Goal: Task Accomplishment & Management: Manage account settings

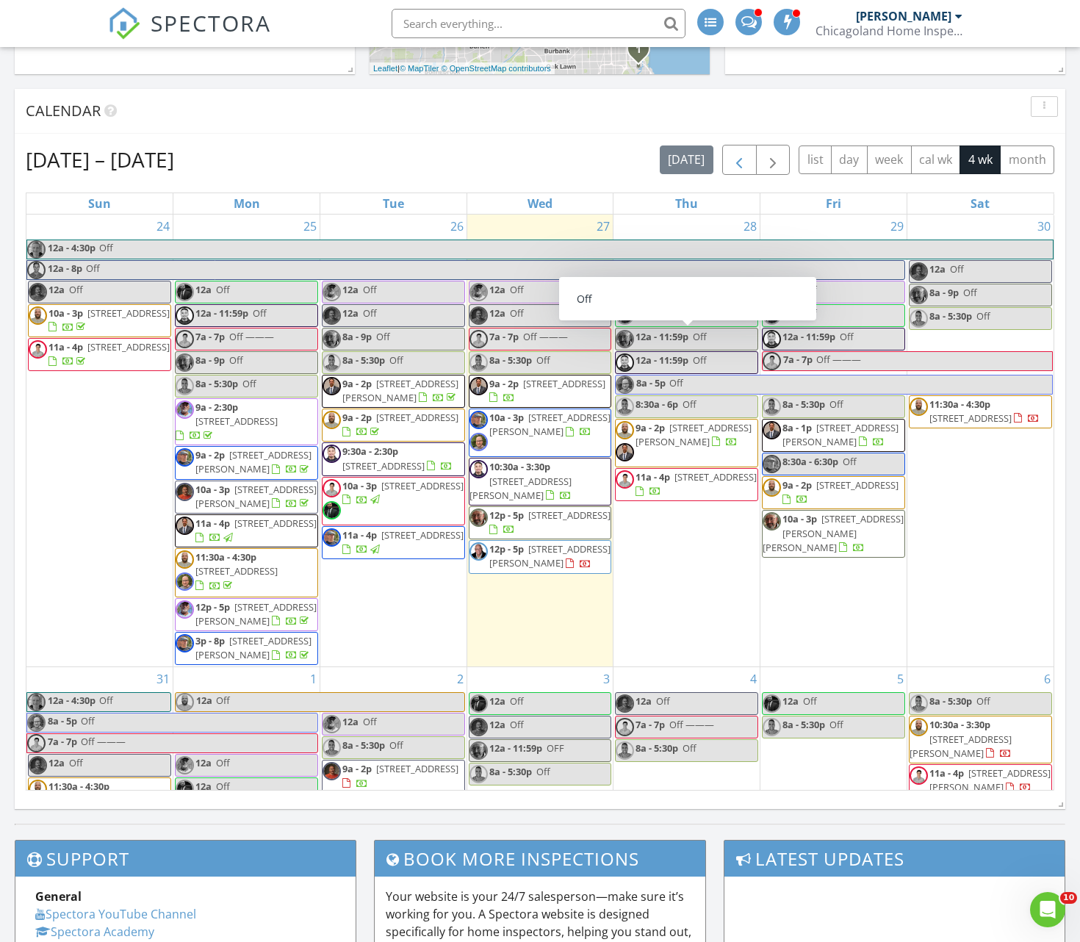
click at [747, 158] on span "button" at bounding box center [739, 160] width 18 height 18
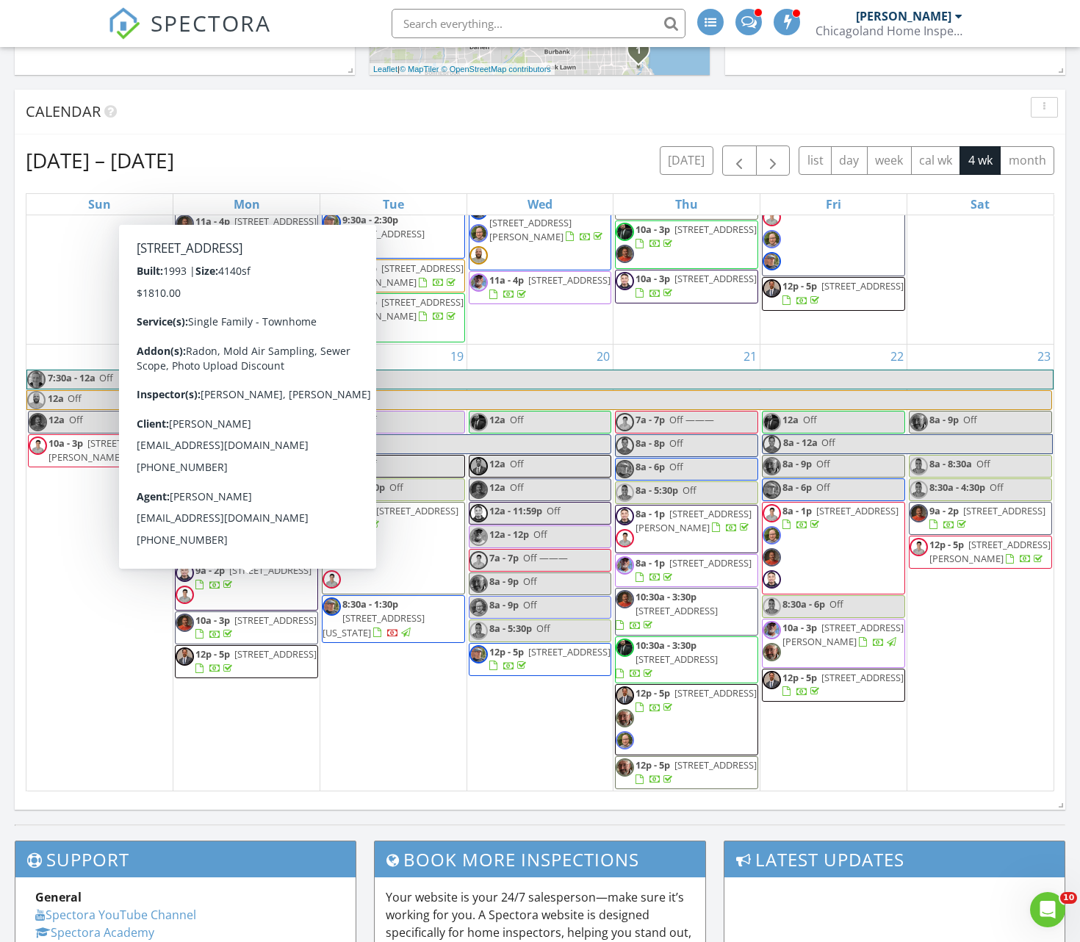
scroll to position [1120, 0]
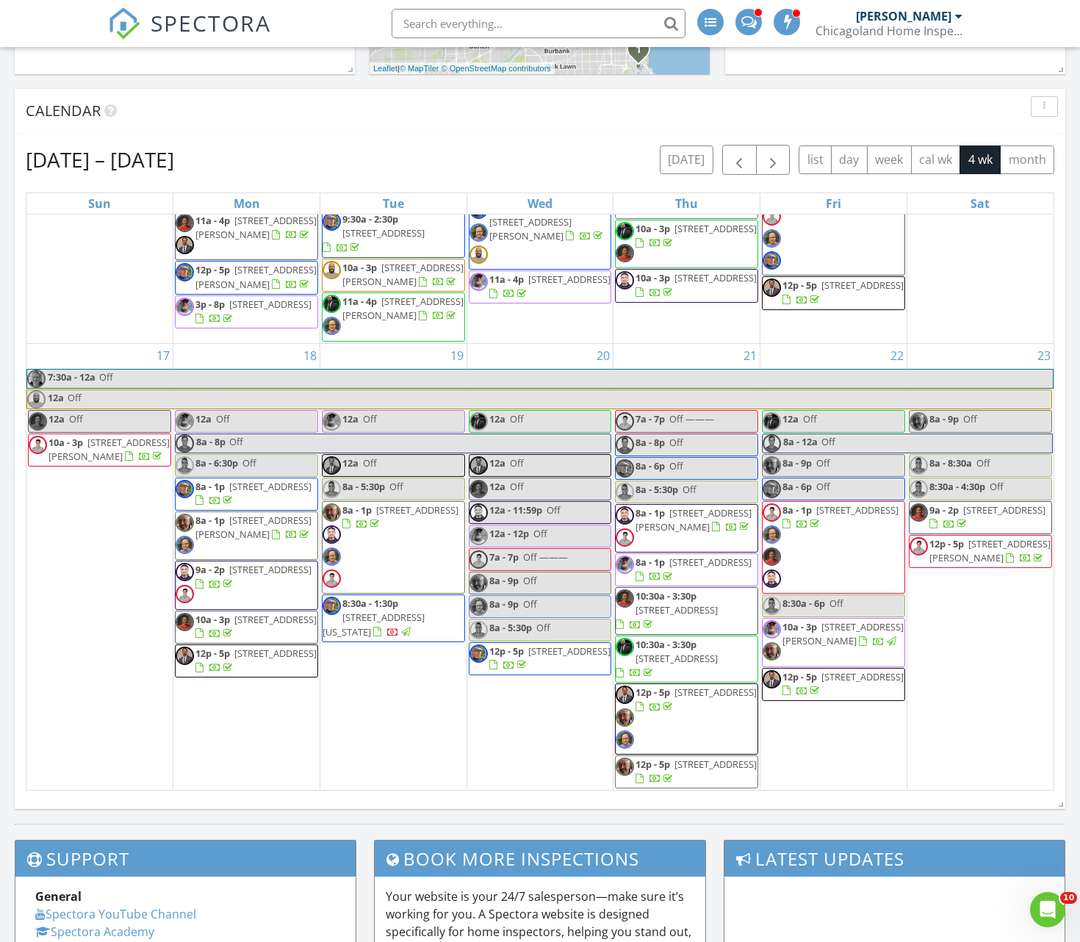
click at [259, 576] on span "4532 S Oakenwald Ave, Chicago 60653" at bounding box center [270, 569] width 82 height 13
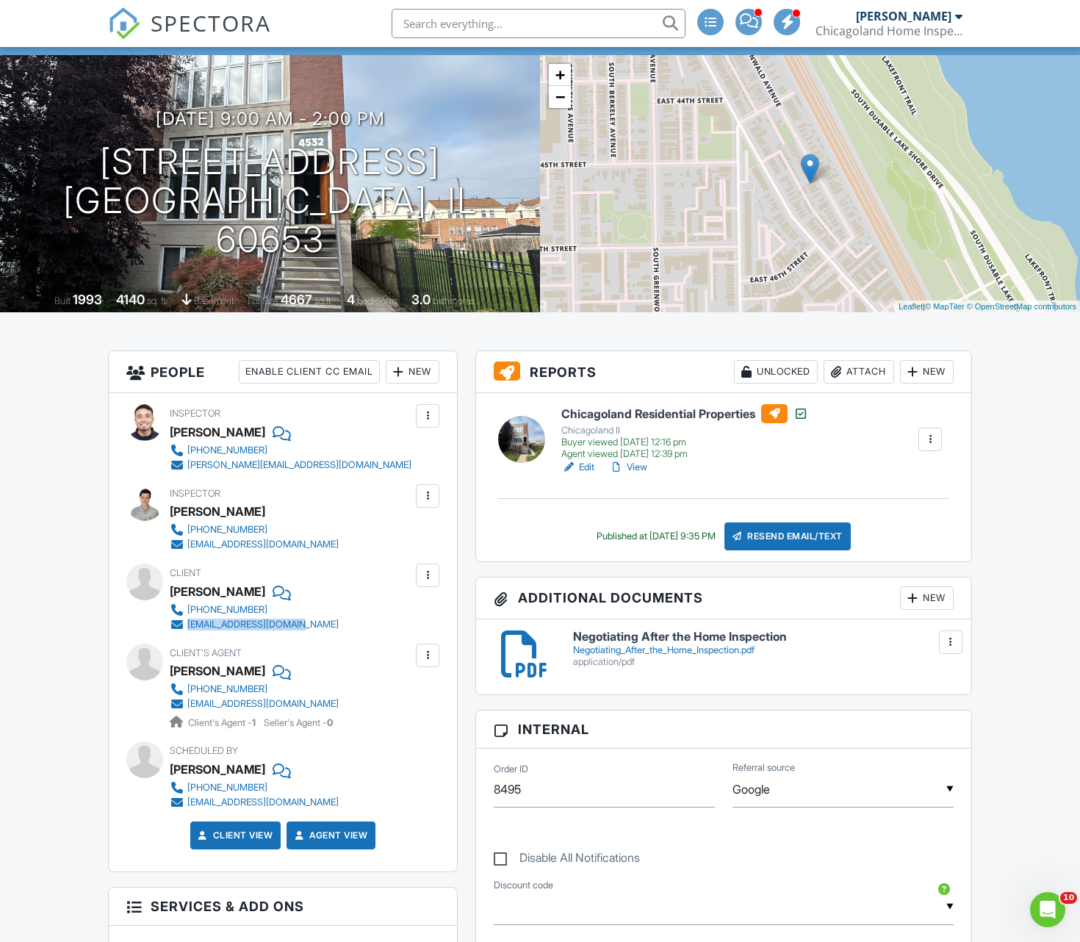
drag, startPoint x: 309, startPoint y: 626, endPoint x: 234, endPoint y: 630, distance: 75.0
click at [182, 623] on div "773-817-5148 tjwinkle2020@gmail.com" at bounding box center [260, 617] width 181 height 29
copy link "tjwinkle2020@gmail.com"
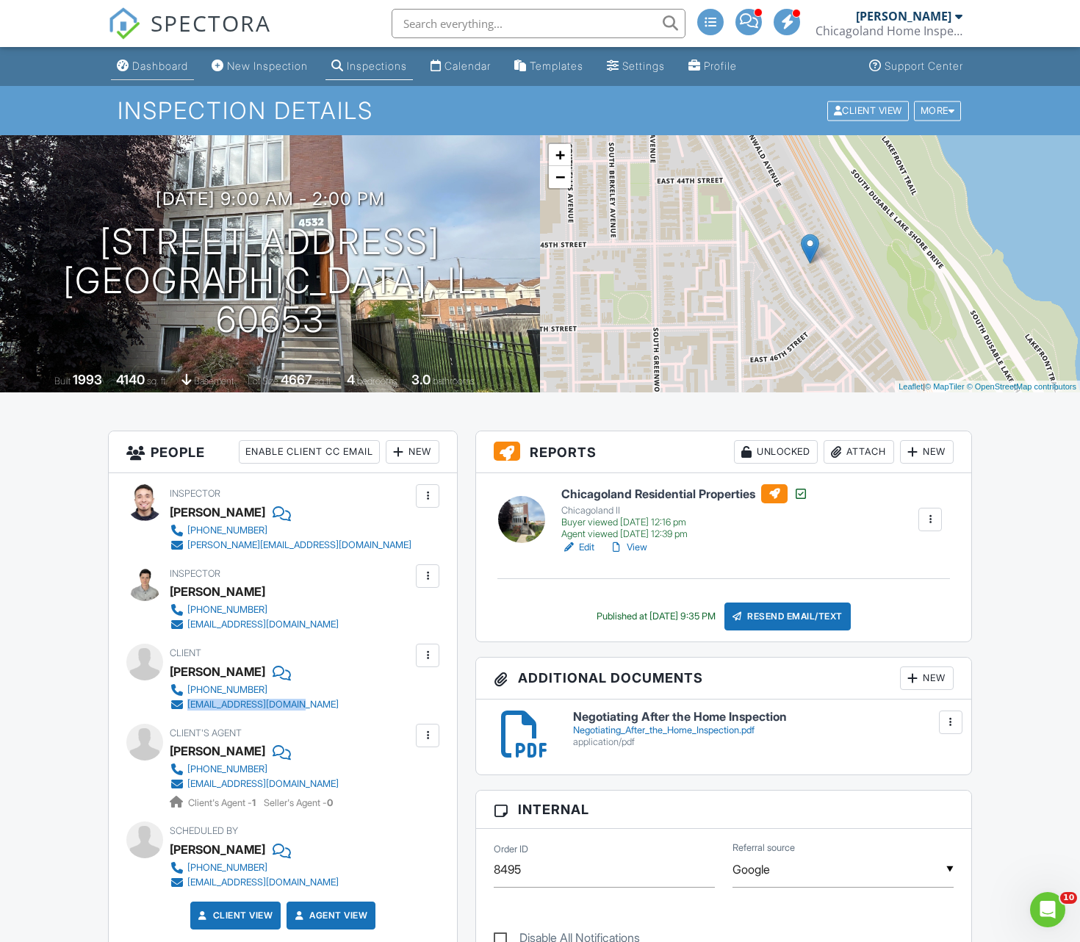
click at [162, 63] on div "Dashboard" at bounding box center [160, 66] width 56 height 12
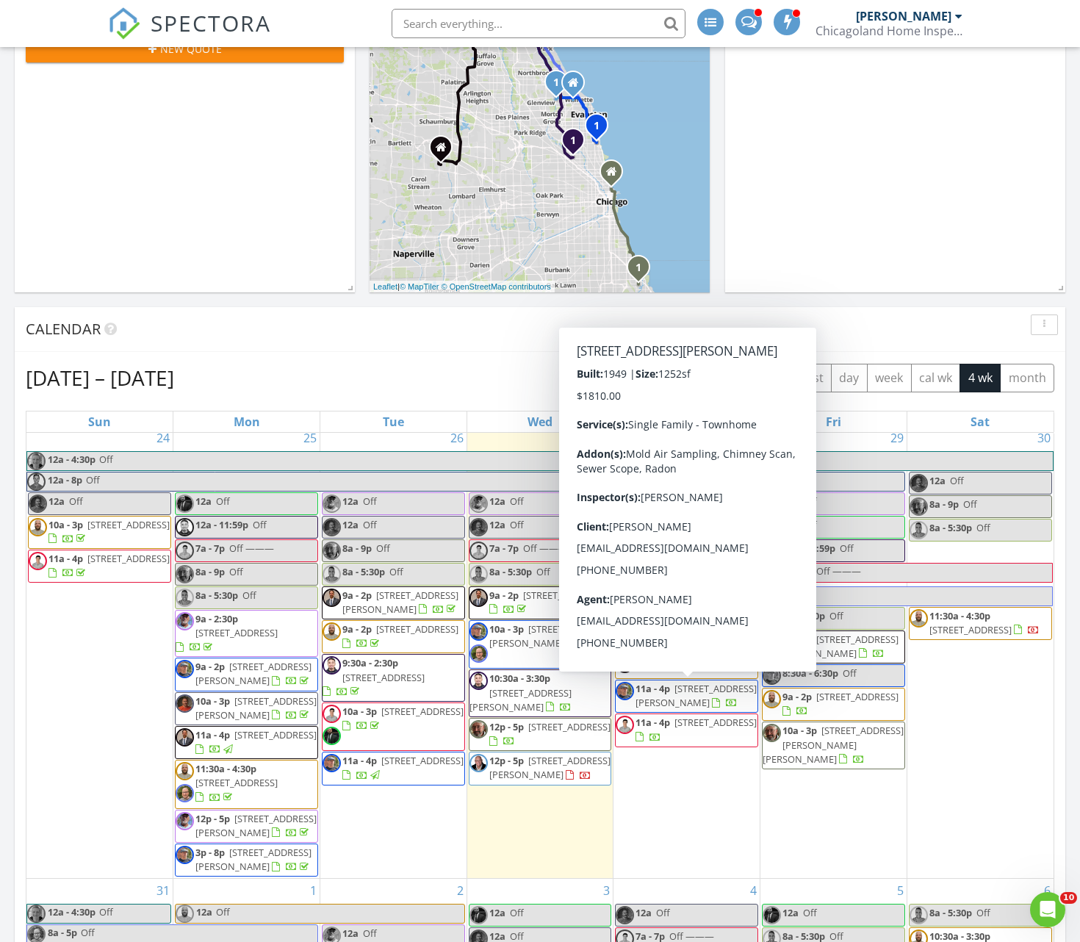
scroll to position [8, 0]
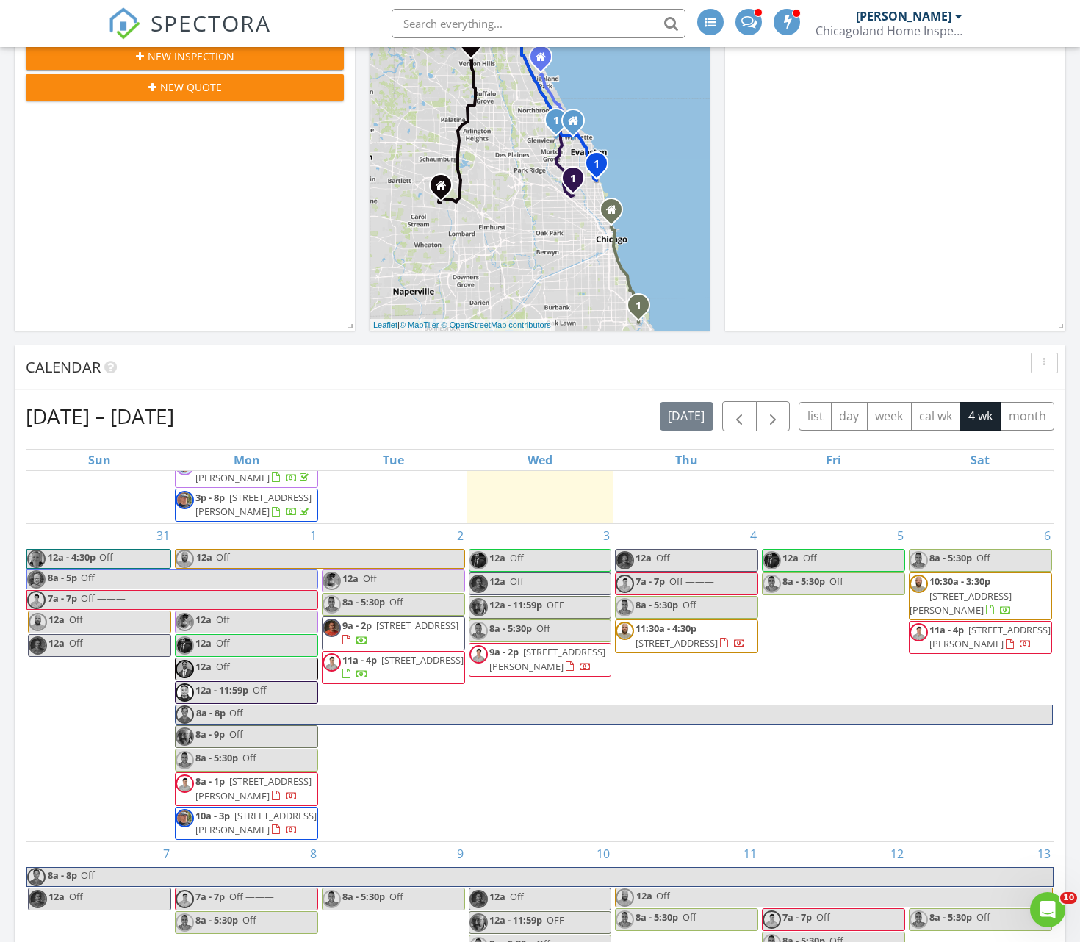
scroll to position [303, 1]
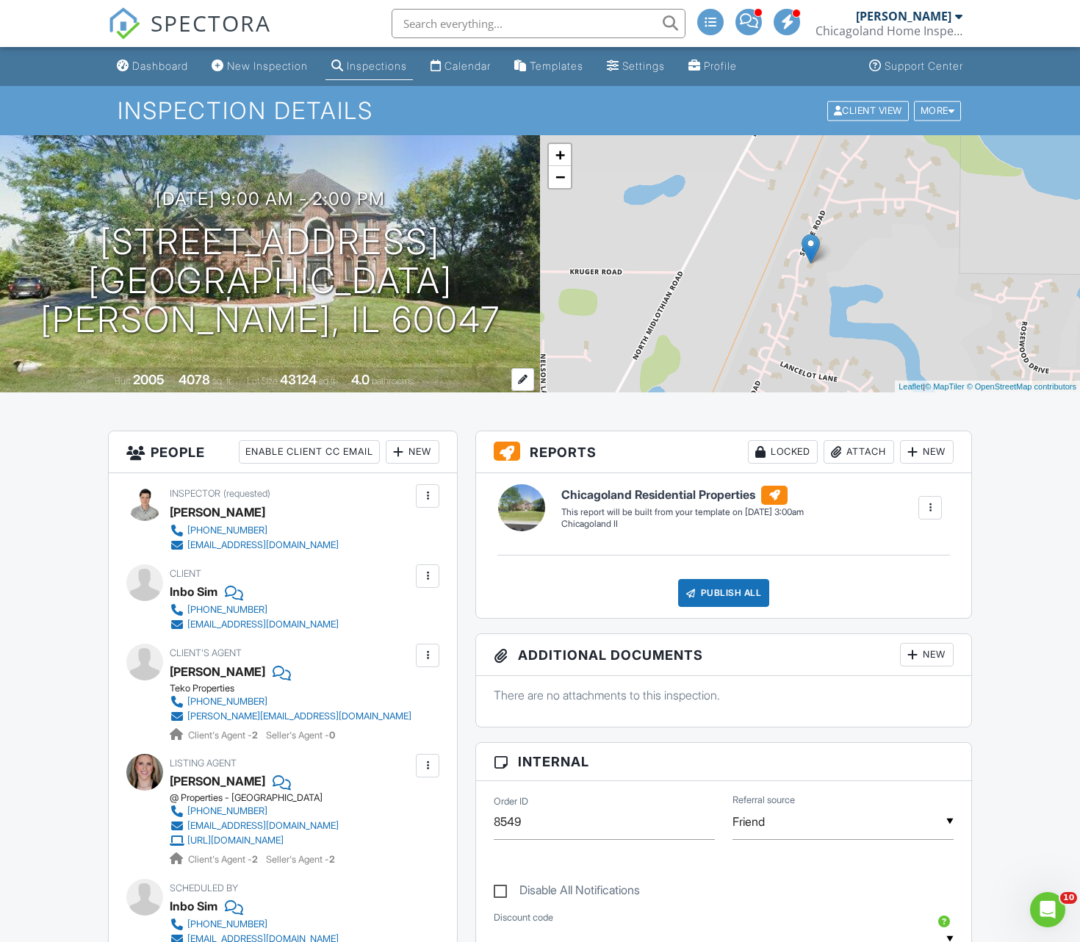
click at [524, 379] on div at bounding box center [522, 379] width 23 height 23
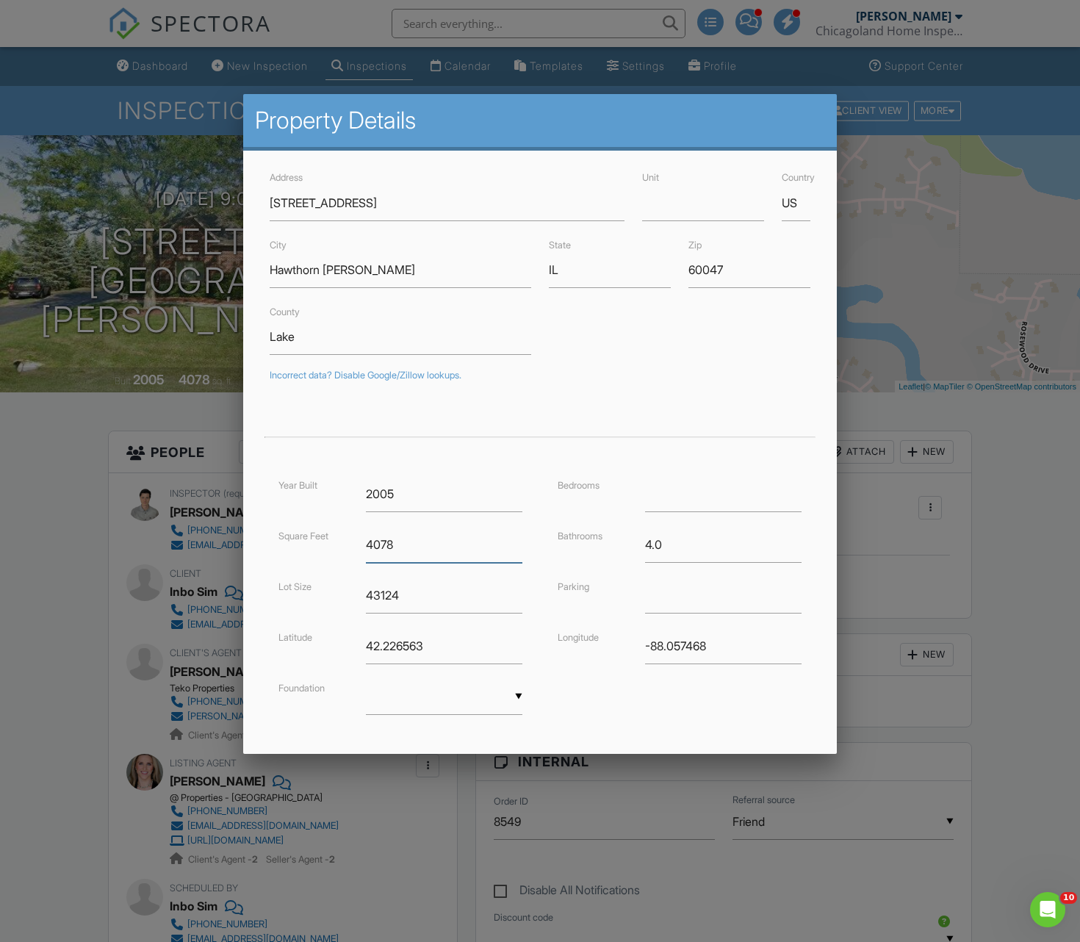
drag, startPoint x: 398, startPoint y: 545, endPoint x: 338, endPoint y: 534, distance: 60.5
click at [340, 534] on div "Square Feet 4078" at bounding box center [401, 545] width 262 height 36
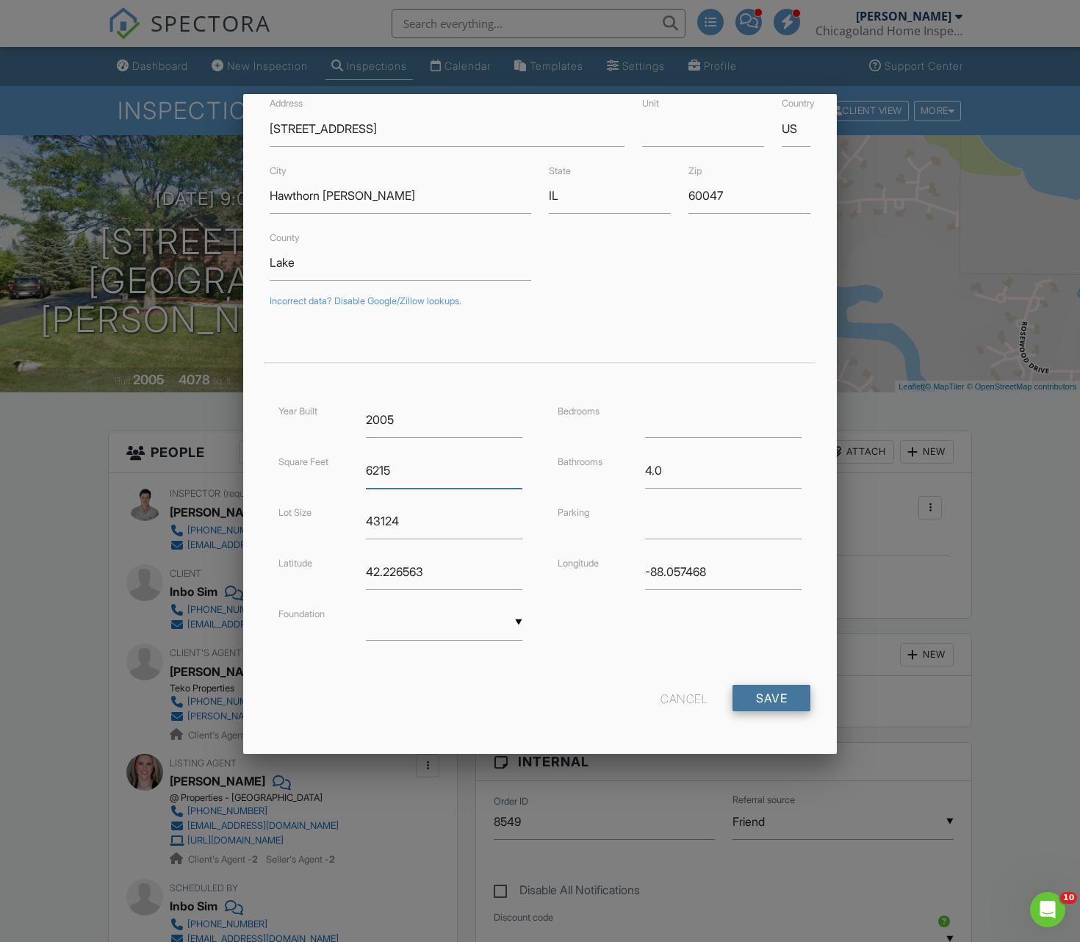
type input "6215"
click at [796, 704] on input "Save" at bounding box center [772, 698] width 78 height 26
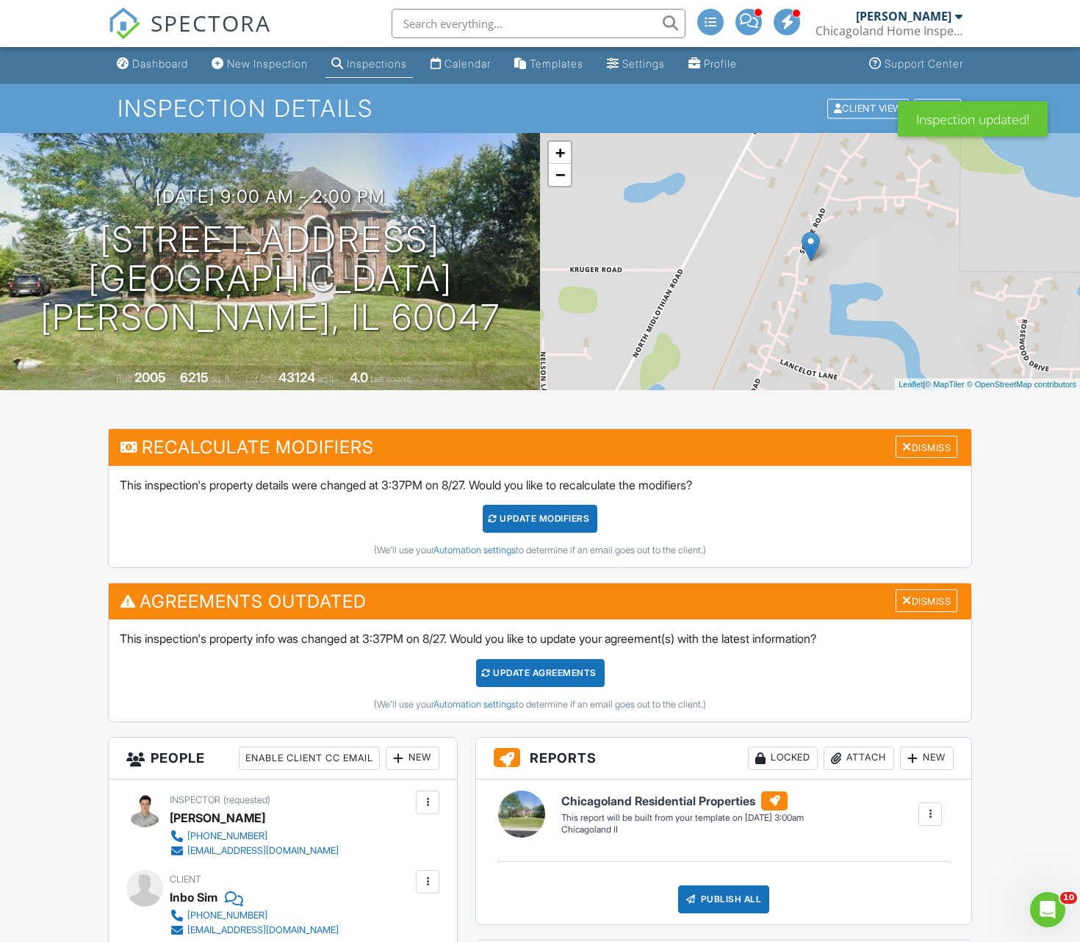
scroll to position [2, 0]
click at [528, 524] on div "UPDATE Modifiers" at bounding box center [540, 519] width 115 height 28
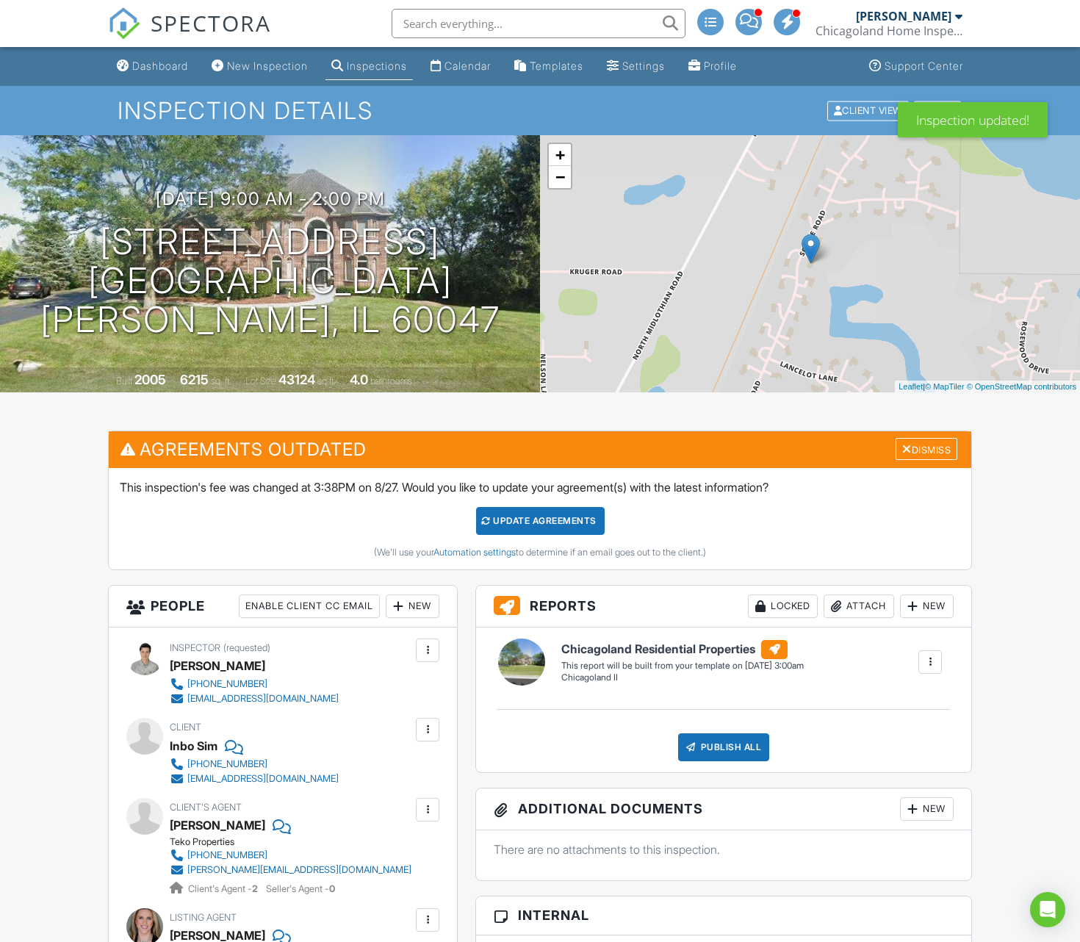
click at [545, 528] on div "Update Agreements" at bounding box center [540, 521] width 129 height 28
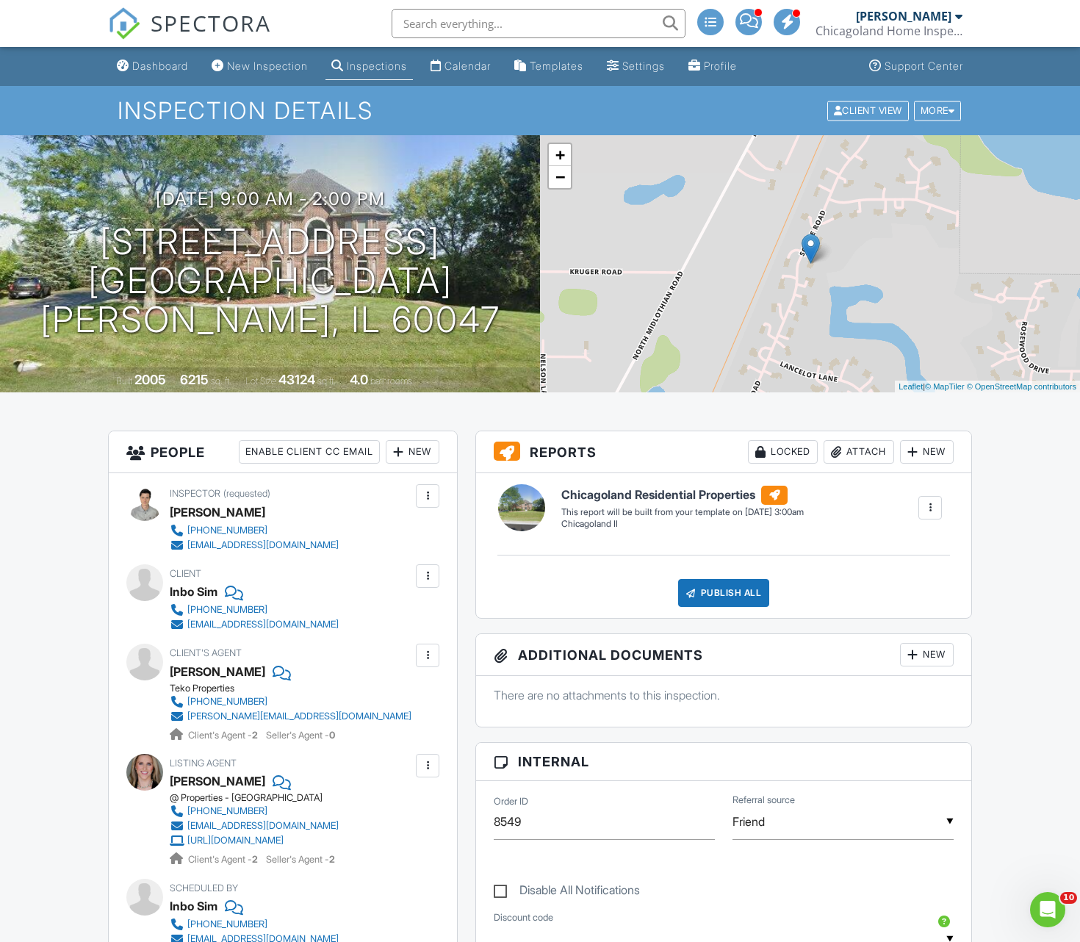
click at [900, 1] on div "Vince Miller Chicagoland Home Inspectors, Inc." at bounding box center [889, 23] width 147 height 47
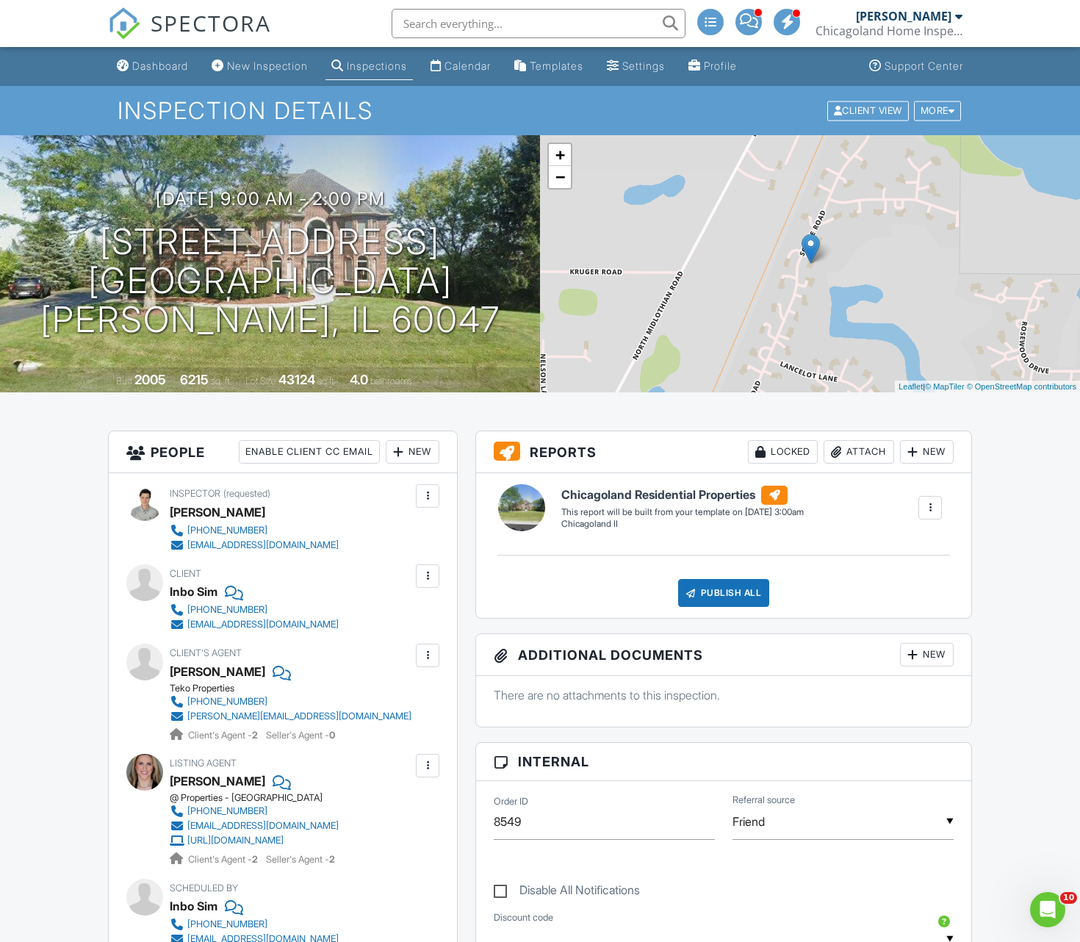
click at [420, 455] on div "New" at bounding box center [413, 452] width 54 height 24
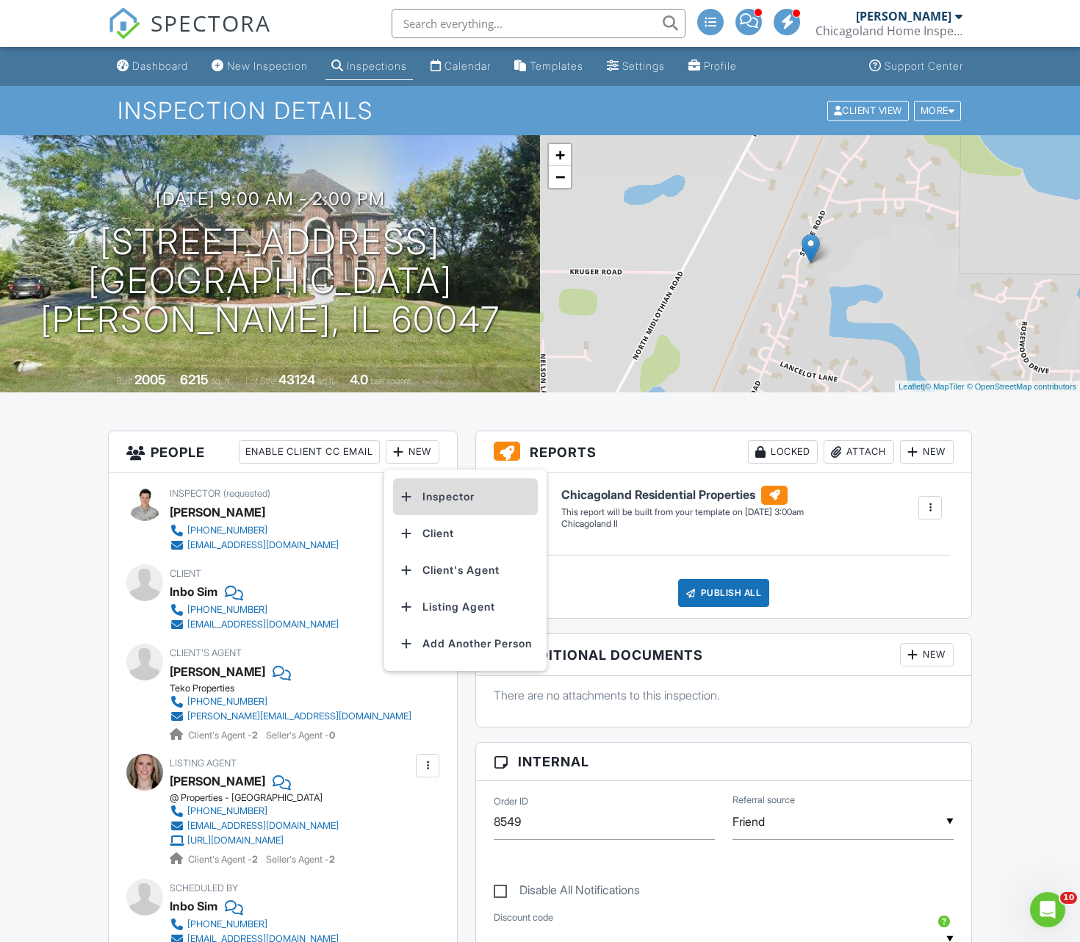
scroll to position [0, 1]
click at [474, 503] on li "Inspector" at bounding box center [465, 496] width 145 height 37
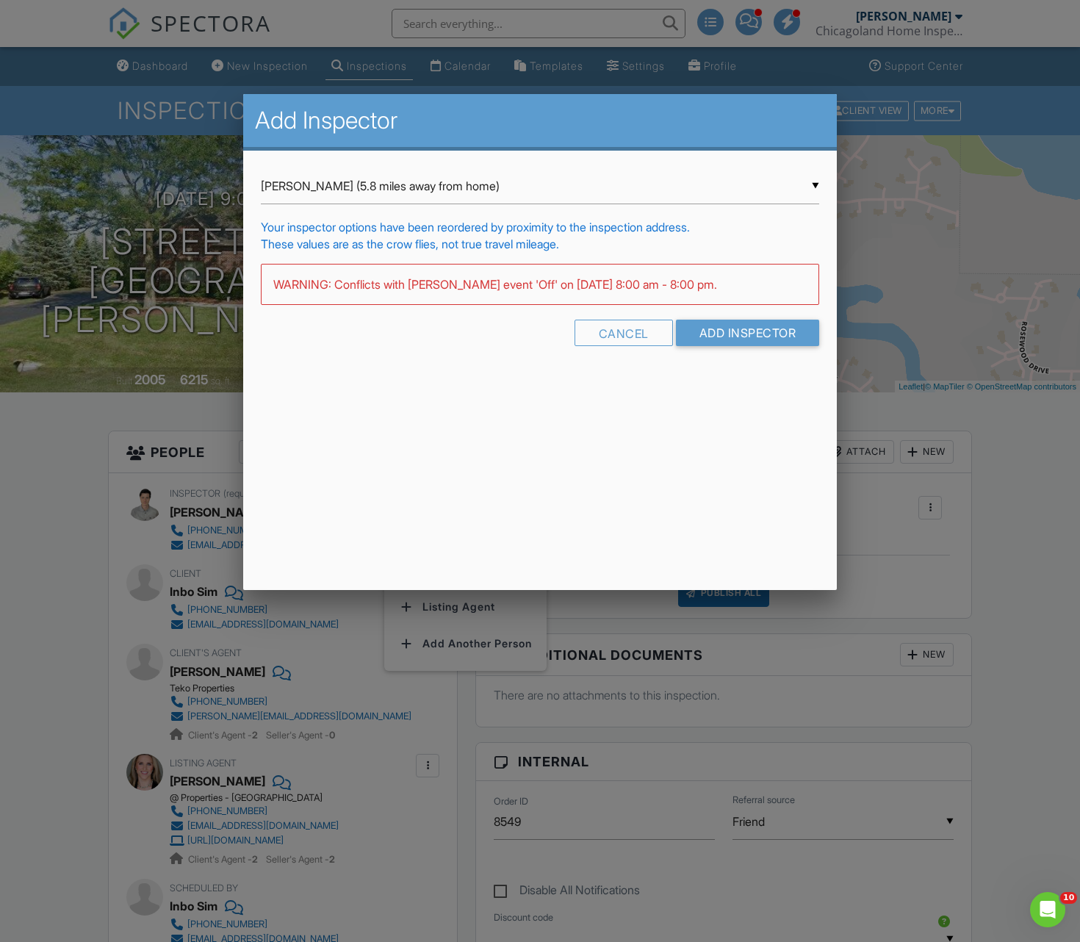
click at [586, 195] on div "▼ Jordan Brandwein (5.8 miles away from home) Jordan Brandwein (5.8 miles away …" at bounding box center [540, 186] width 559 height 36
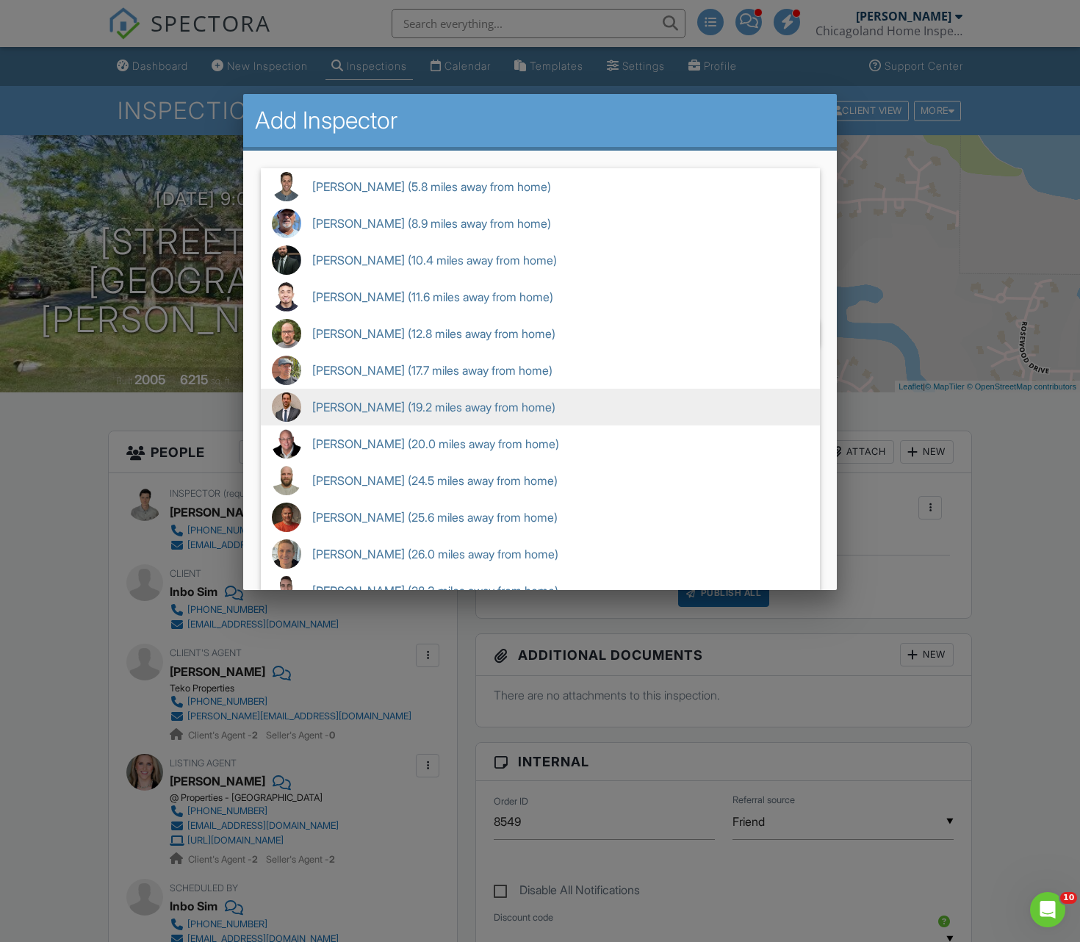
click at [354, 409] on span "Frank Dattalo (19.2 miles away from home)" at bounding box center [540, 407] width 559 height 37
type input "Frank Dattalo (19.2 miles away from home)"
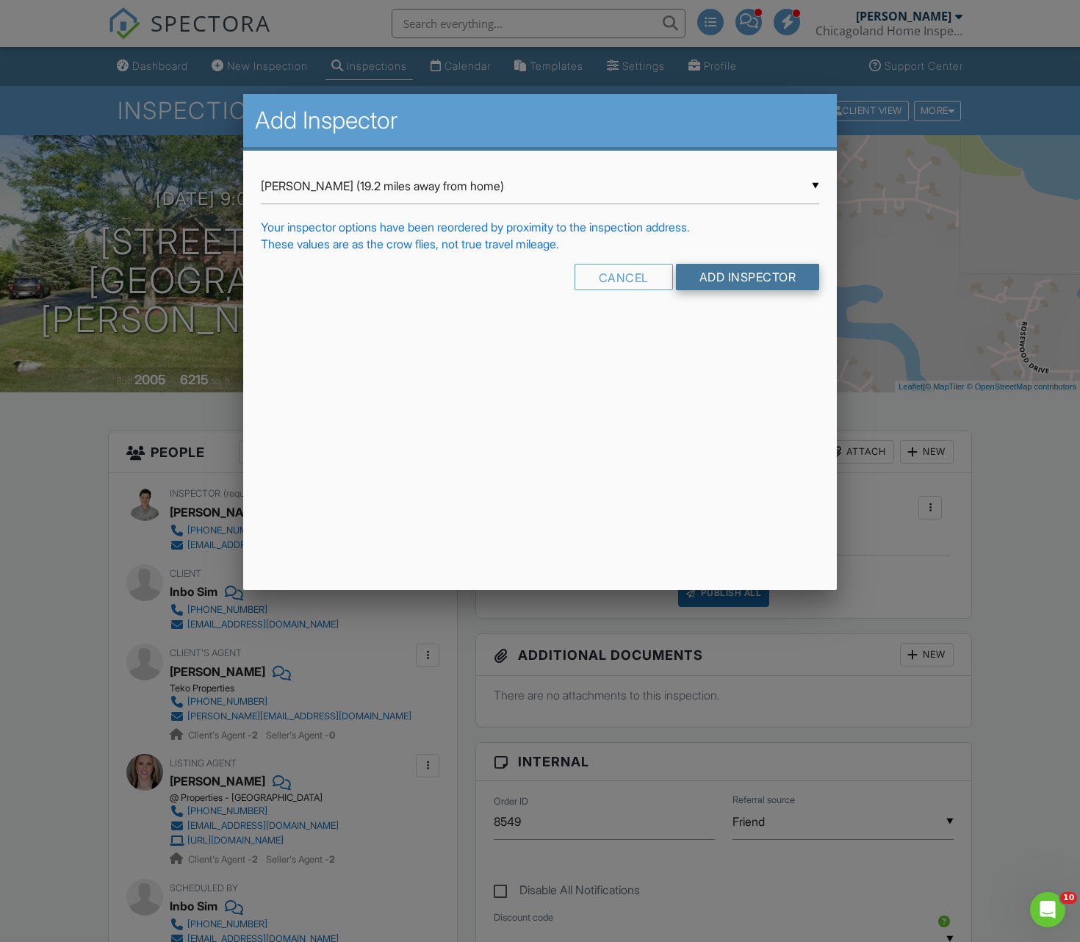
click at [721, 279] on input "Add Inspector" at bounding box center [748, 277] width 144 height 26
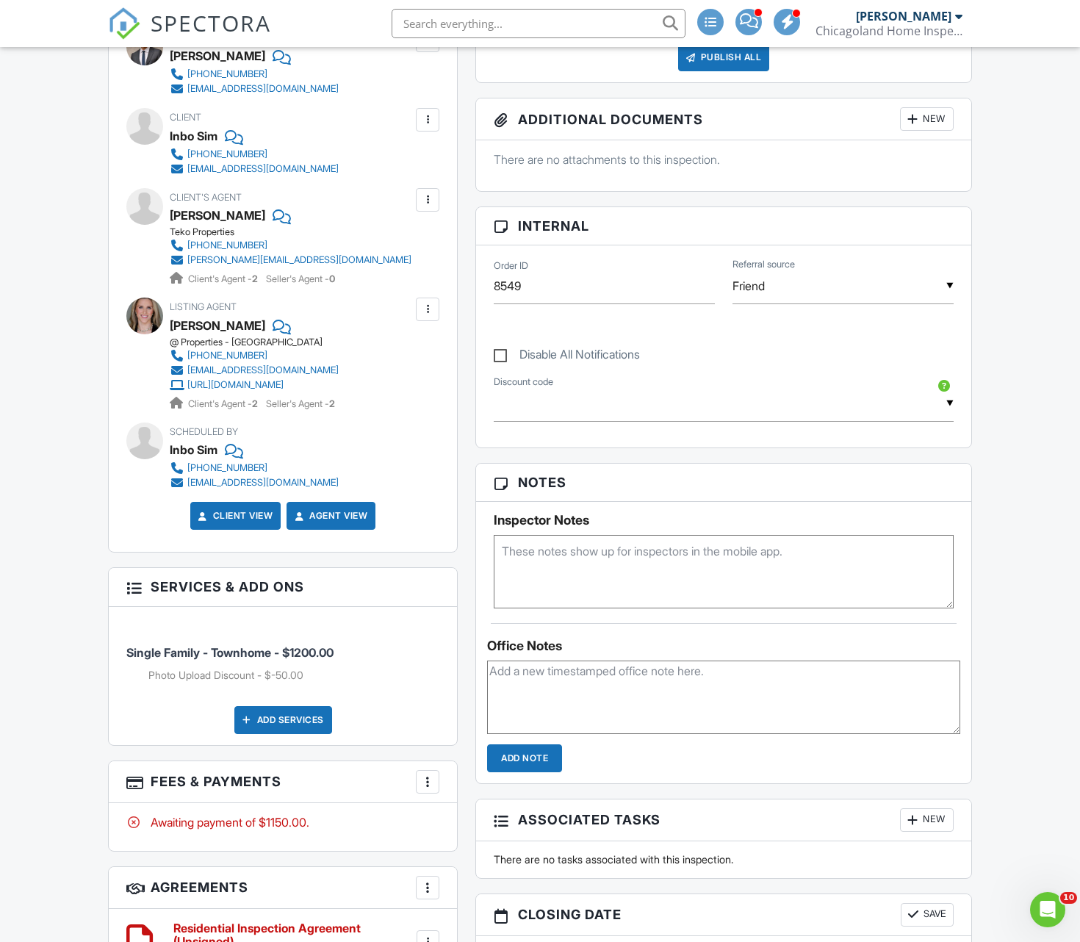
scroll to position [546, 0]
